Goal: Information Seeking & Learning: Check status

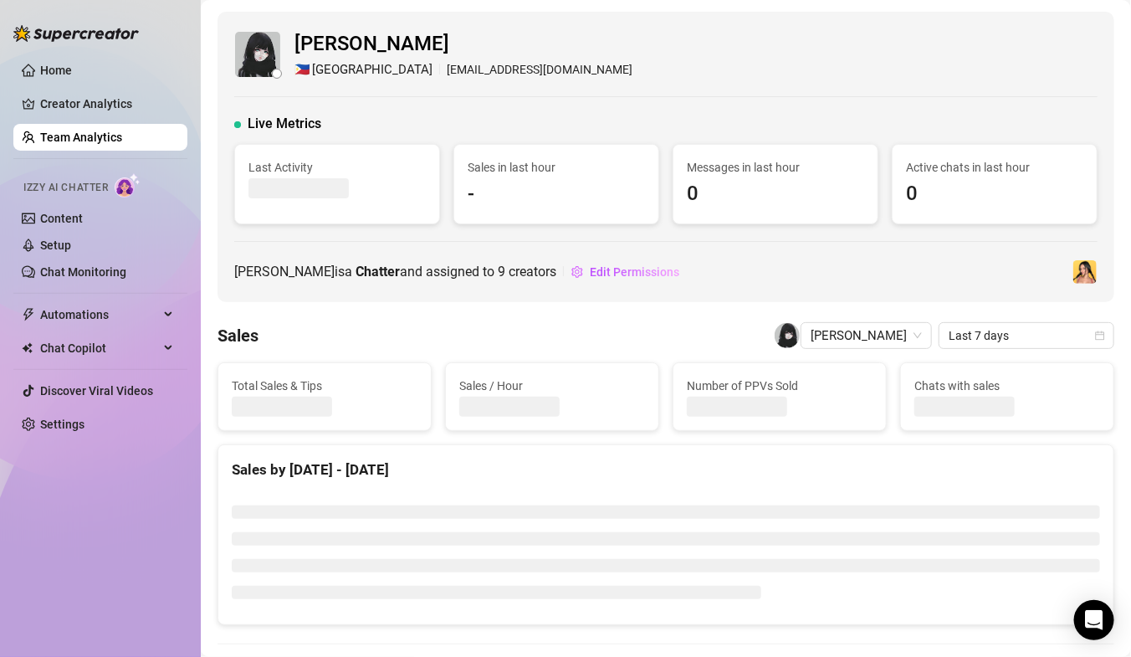
click at [85, 132] on link "Team Analytics" at bounding box center [81, 137] width 82 height 13
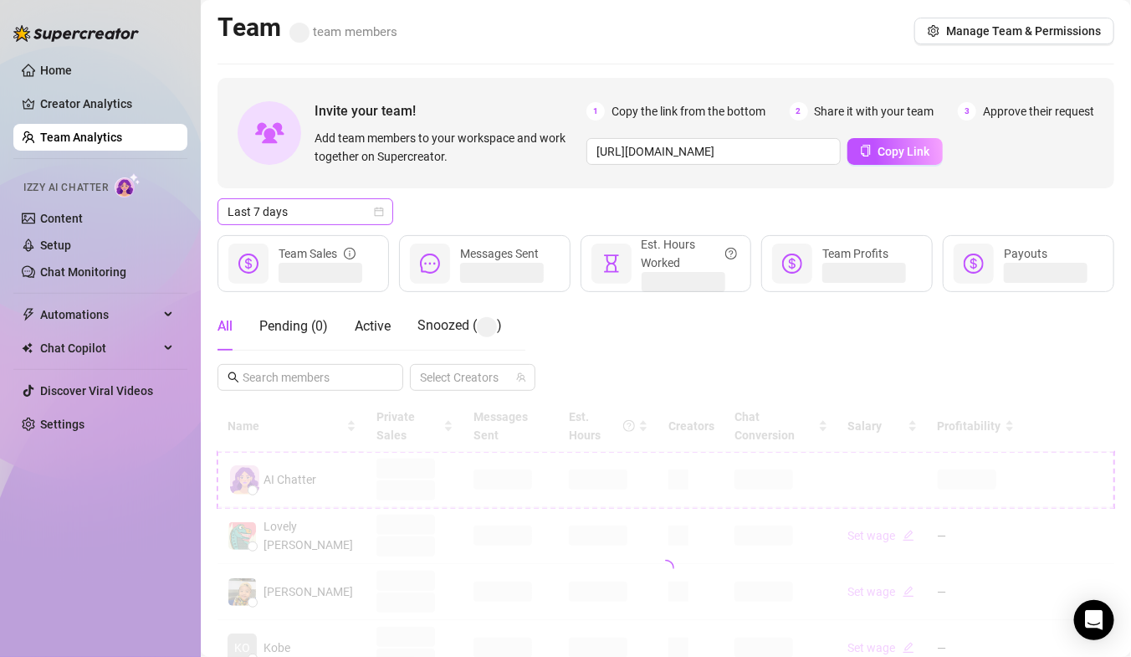
click at [278, 215] on span "Last 7 days" at bounding box center [306, 211] width 156 height 25
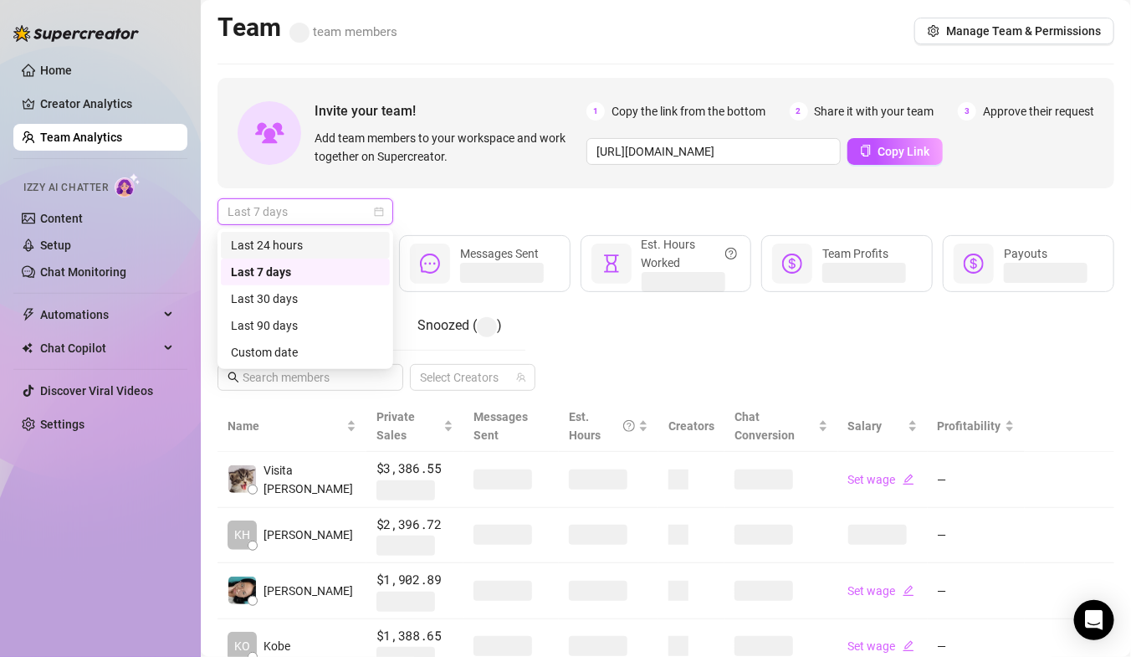
click at [333, 179] on div "Invite your team! Add team members to your workspace and work together on Super…" at bounding box center [666, 133] width 897 height 110
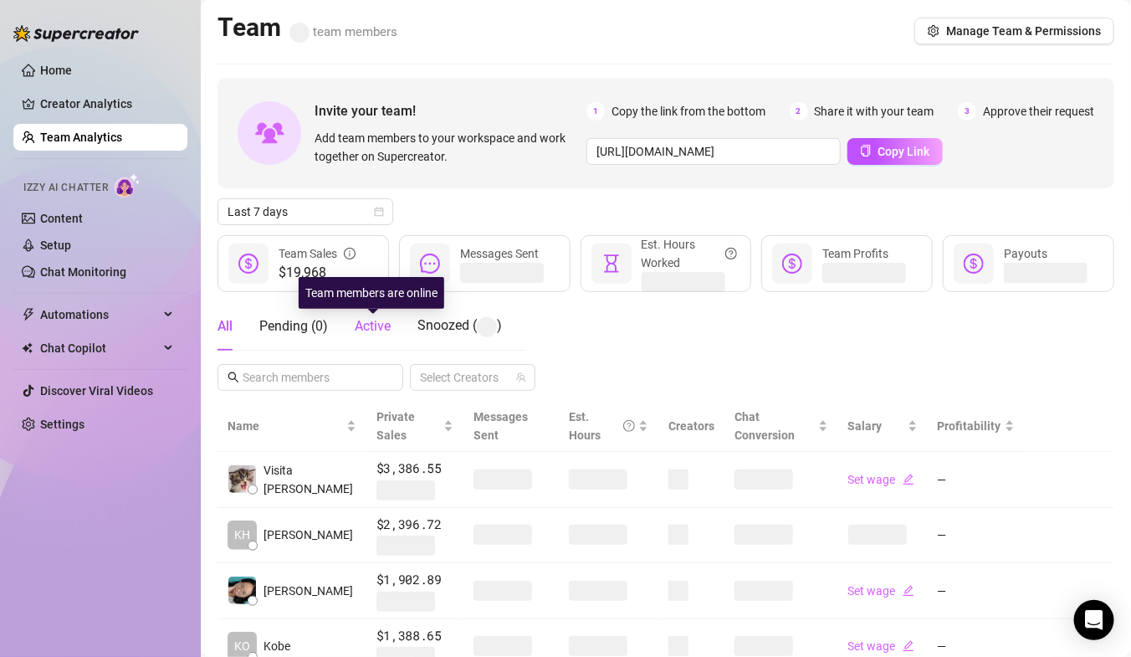
click at [381, 325] on span "Active" at bounding box center [373, 326] width 36 height 16
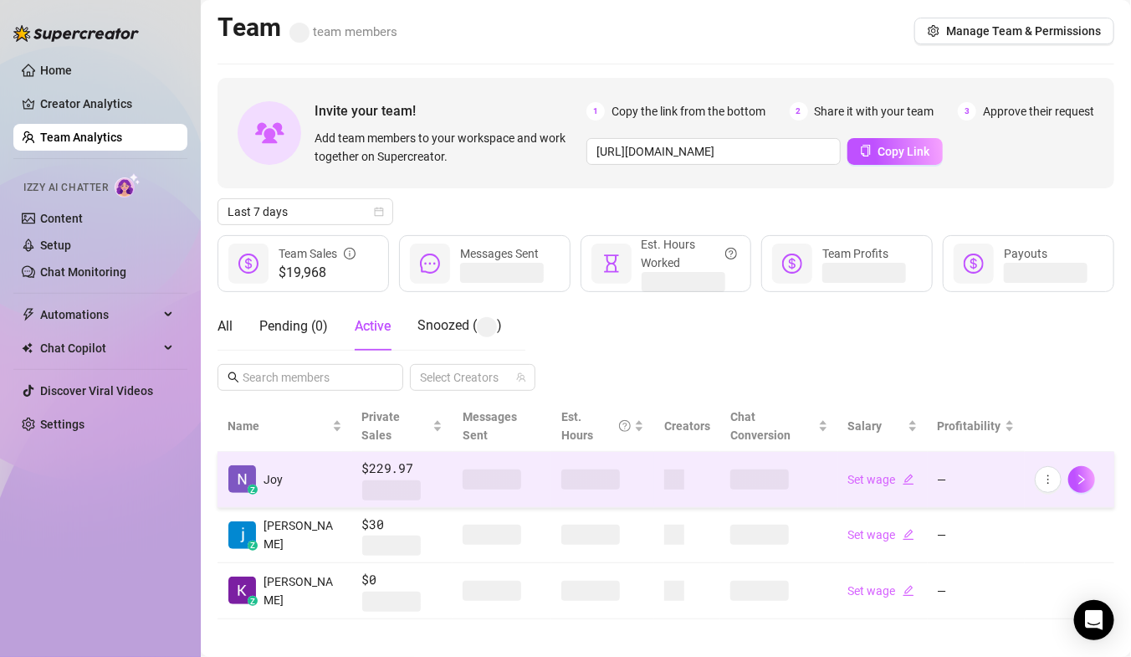
click at [296, 464] on td "z Joy" at bounding box center [285, 480] width 135 height 56
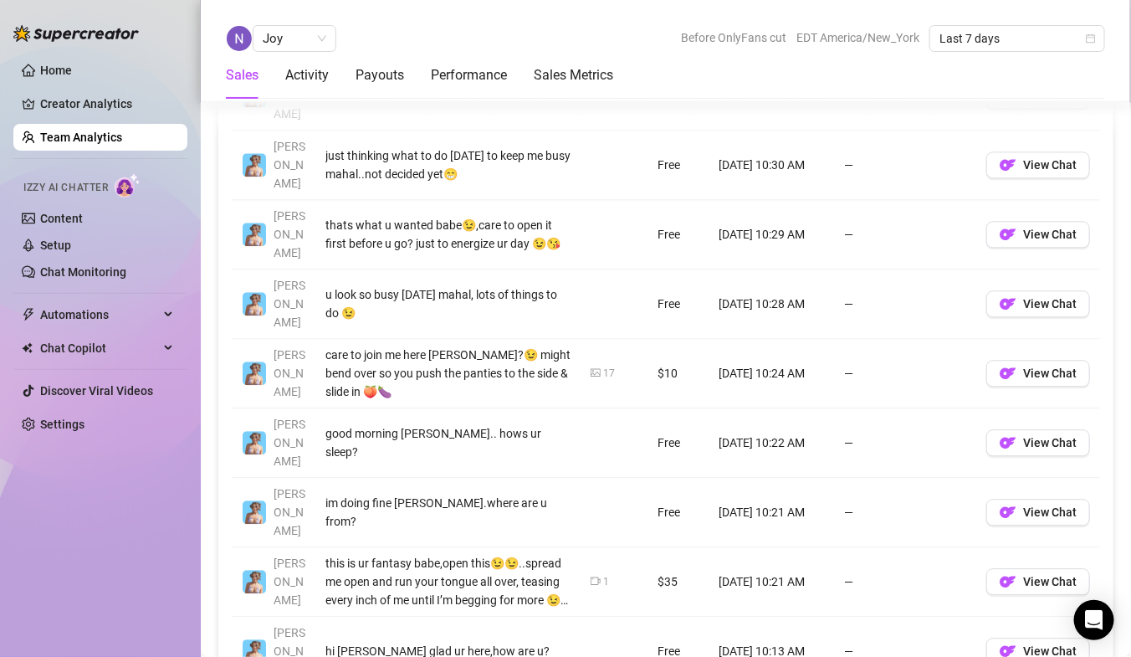
scroll to position [1310, 0]
click at [597, 367] on icon "picture" at bounding box center [596, 371] width 10 height 8
click at [1059, 366] on span "View Chat" at bounding box center [1050, 372] width 54 height 13
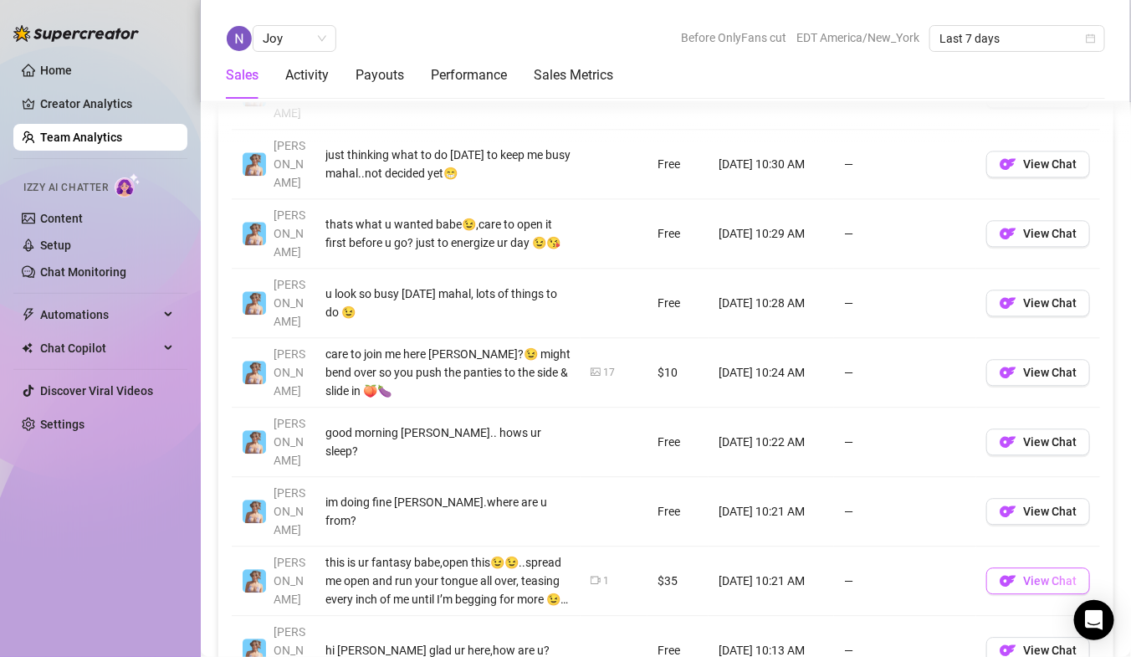
click at [1072, 574] on span "View Chat" at bounding box center [1050, 580] width 54 height 13
